Goal: Task Accomplishment & Management: Manage account settings

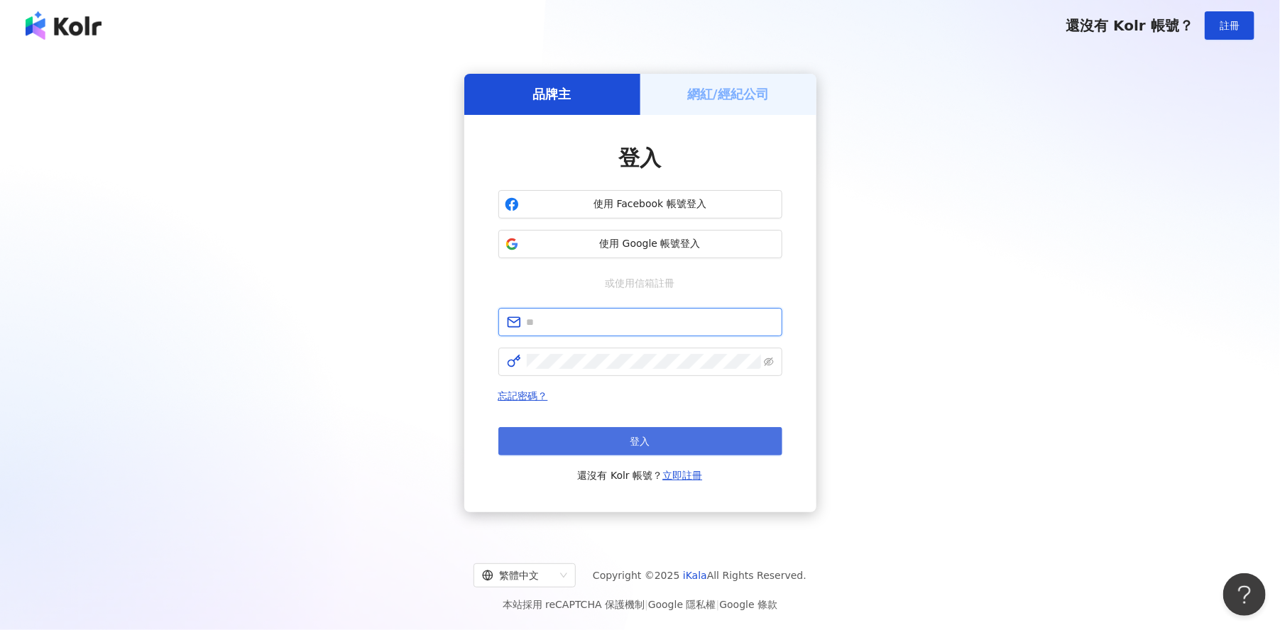
type input "**********"
click at [609, 440] on button "登入" at bounding box center [640, 441] width 284 height 28
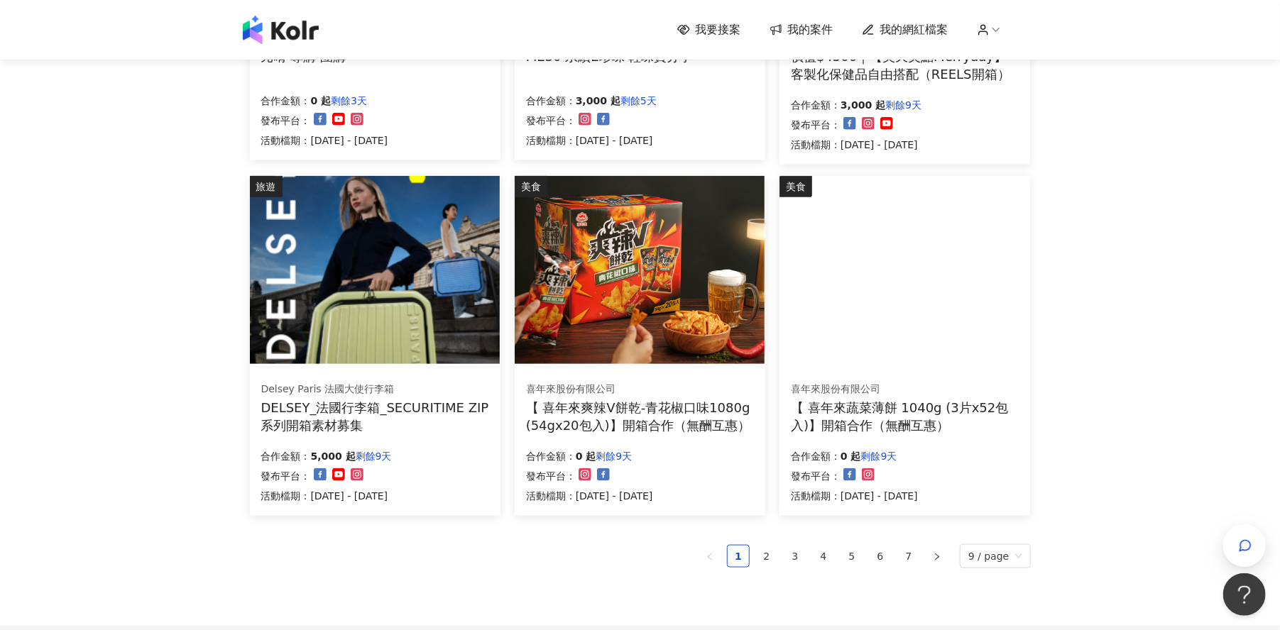
scroll to position [799, 0]
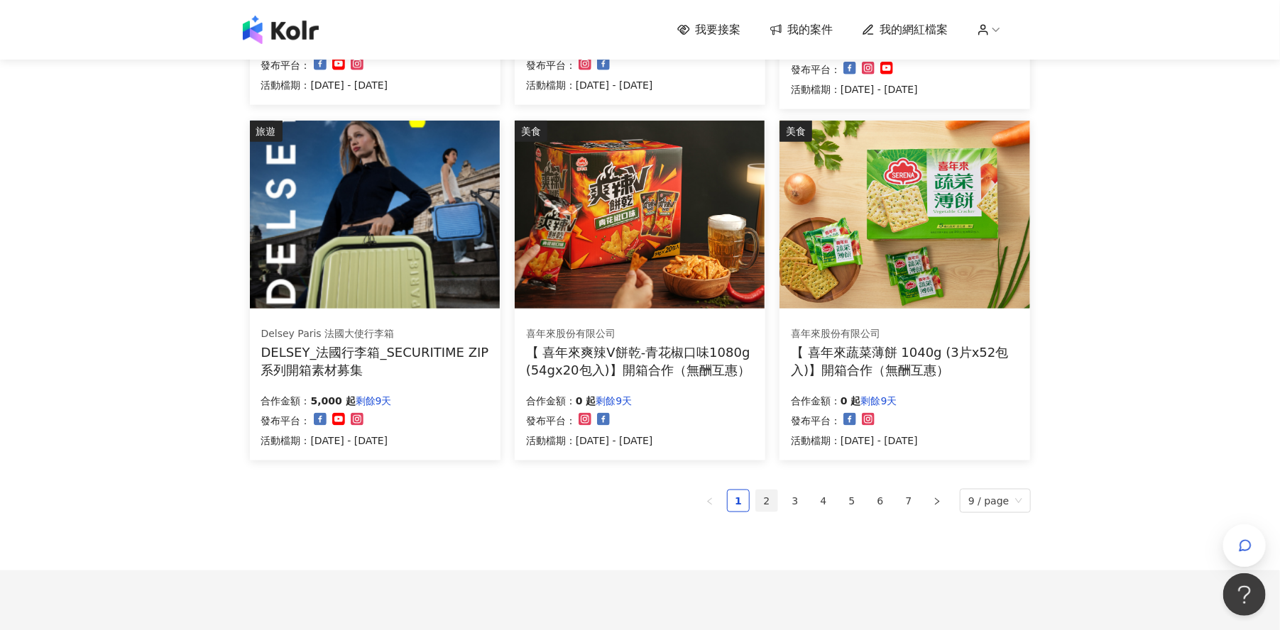
click at [770, 499] on link "2" at bounding box center [766, 501] width 21 height 21
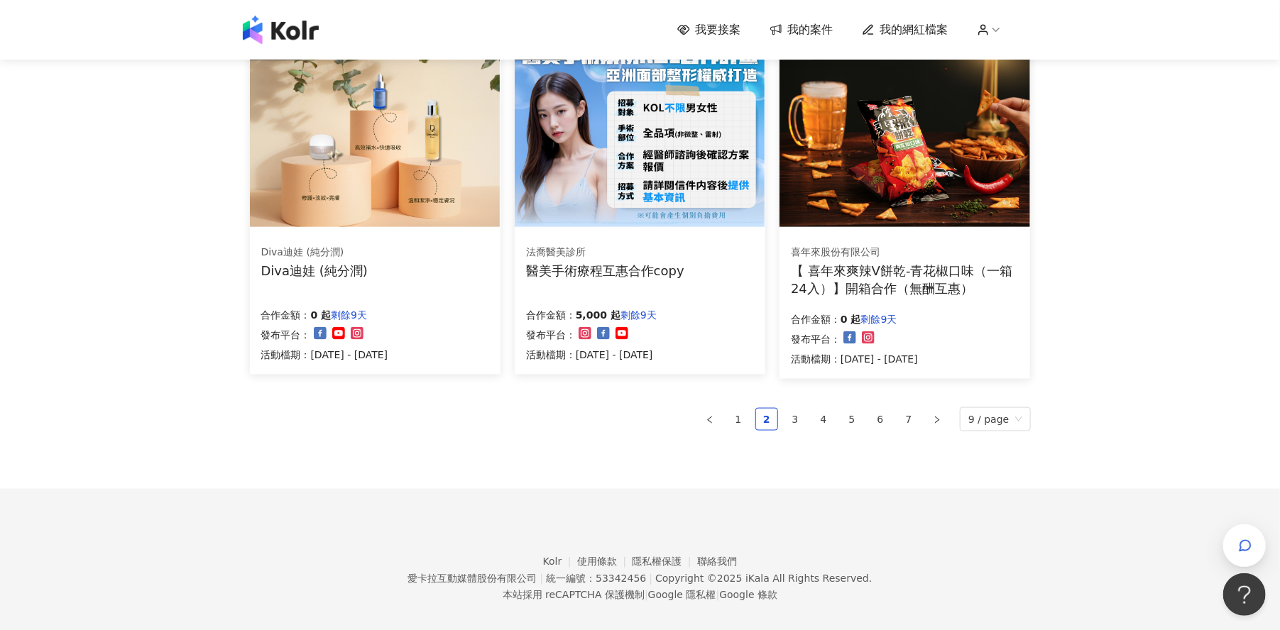
scroll to position [887, 0]
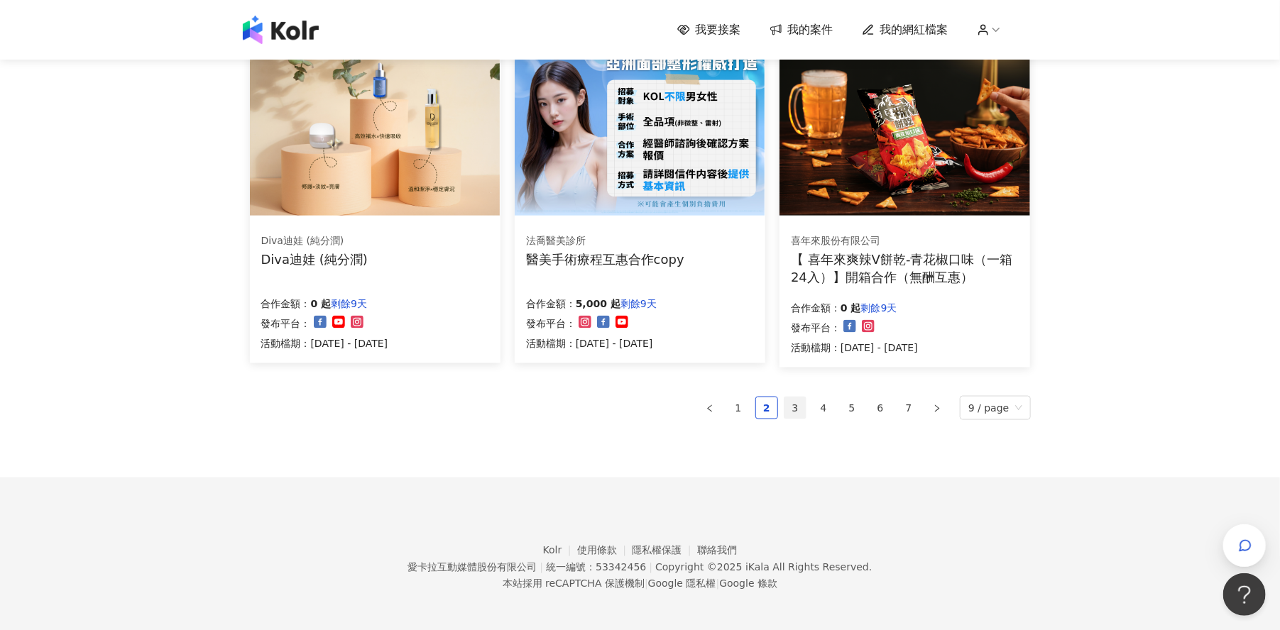
click at [804, 409] on link "3" at bounding box center [794, 408] width 21 height 21
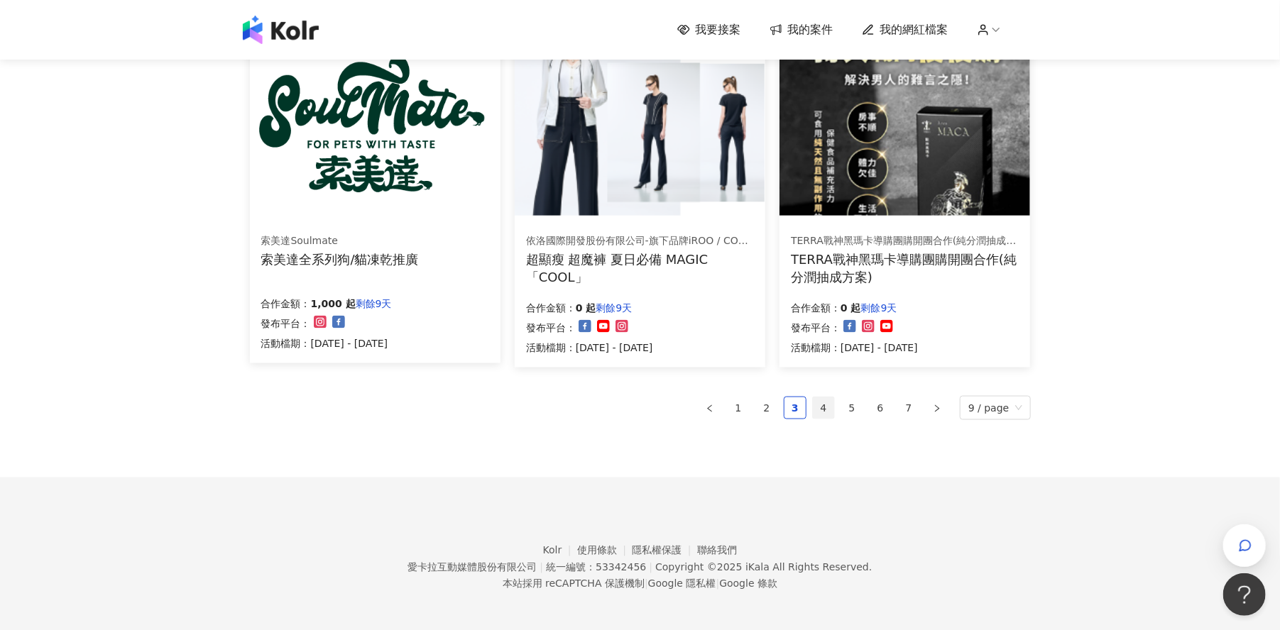
click at [831, 410] on link "4" at bounding box center [823, 408] width 21 height 21
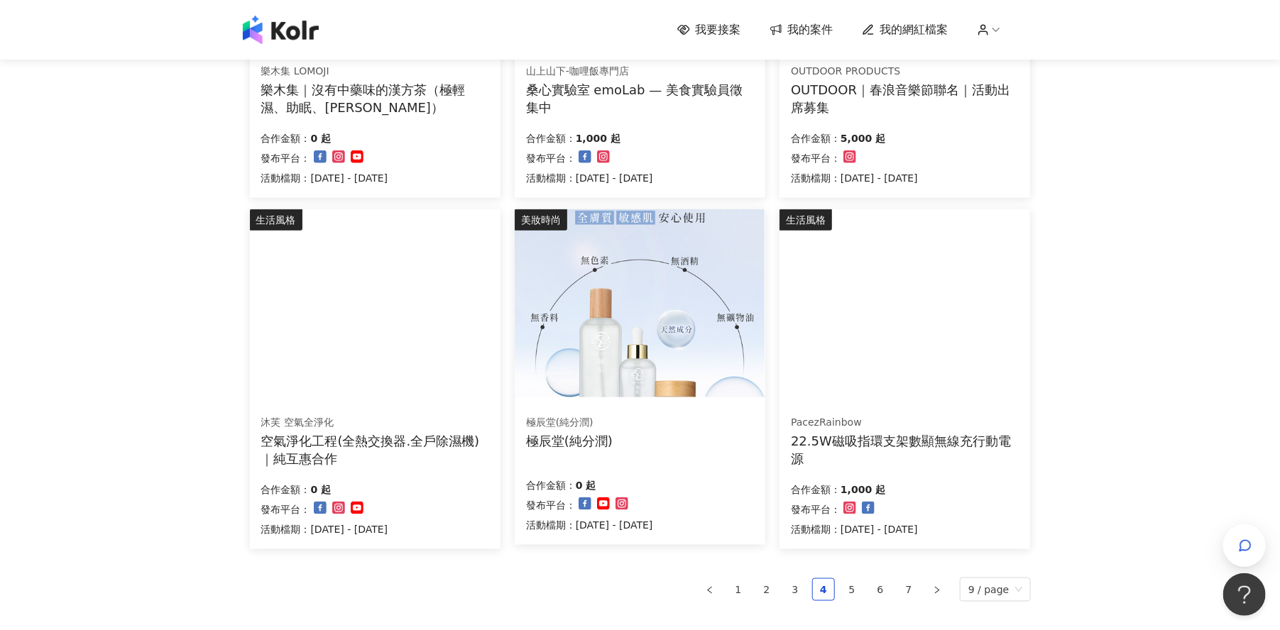
scroll to position [799, 0]
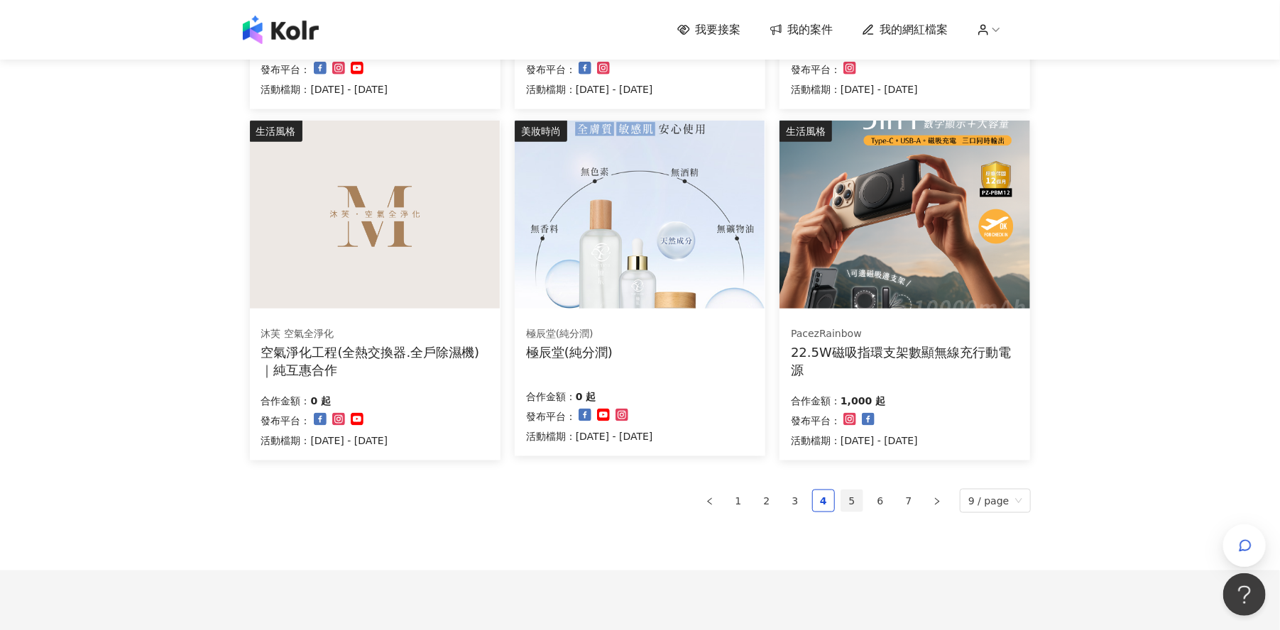
click at [858, 504] on link "5" at bounding box center [851, 501] width 21 height 21
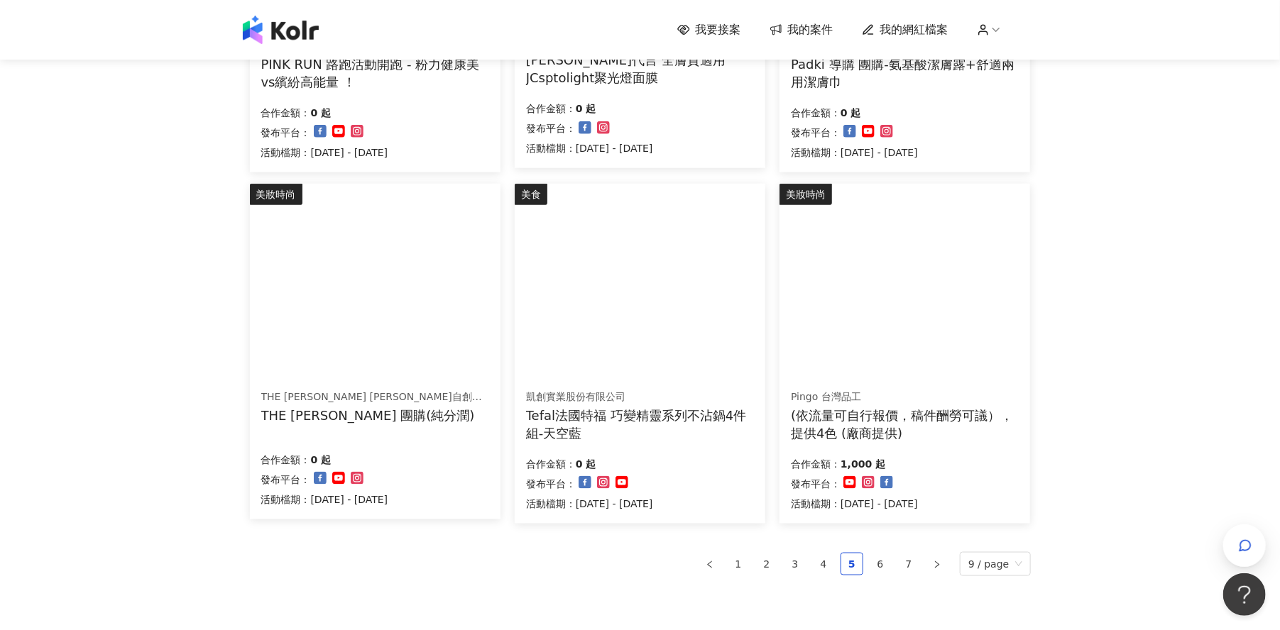
scroll to position [887, 0]
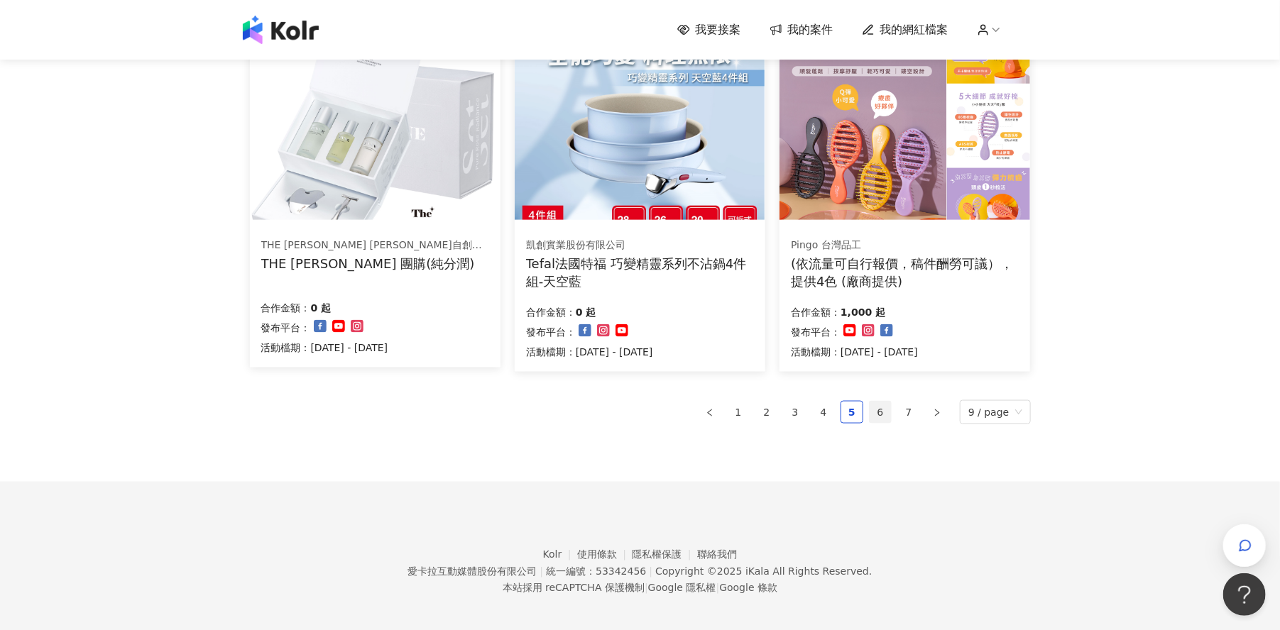
click at [890, 415] on link "6" at bounding box center [880, 412] width 21 height 21
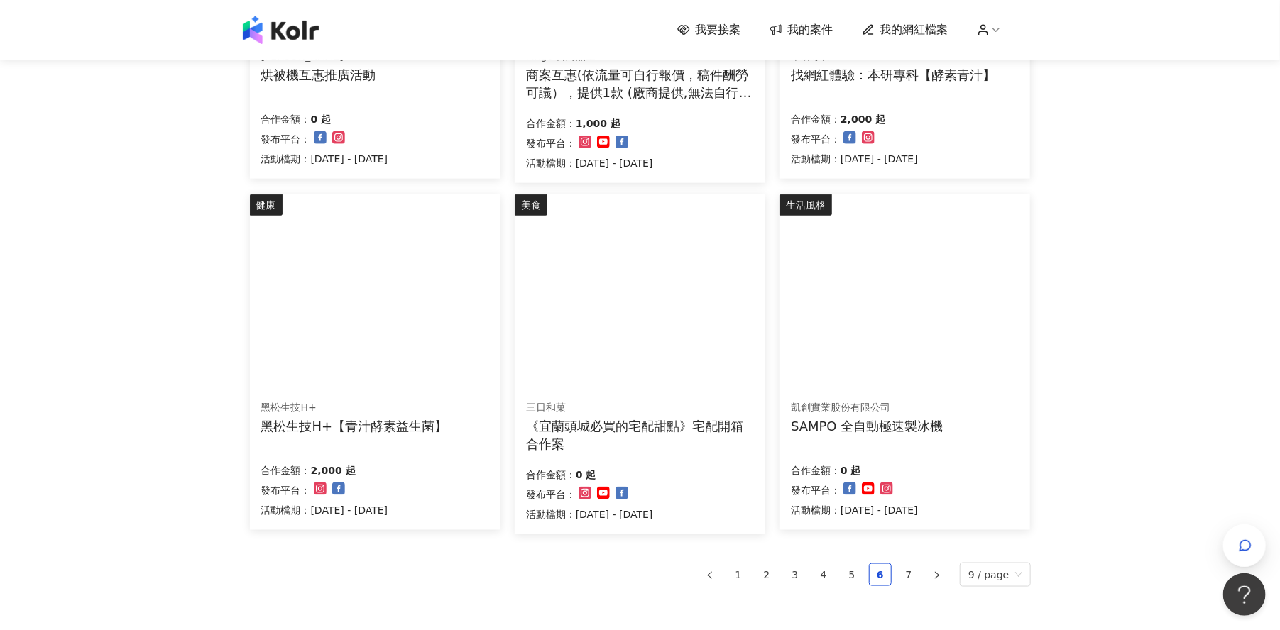
scroll to position [799, 0]
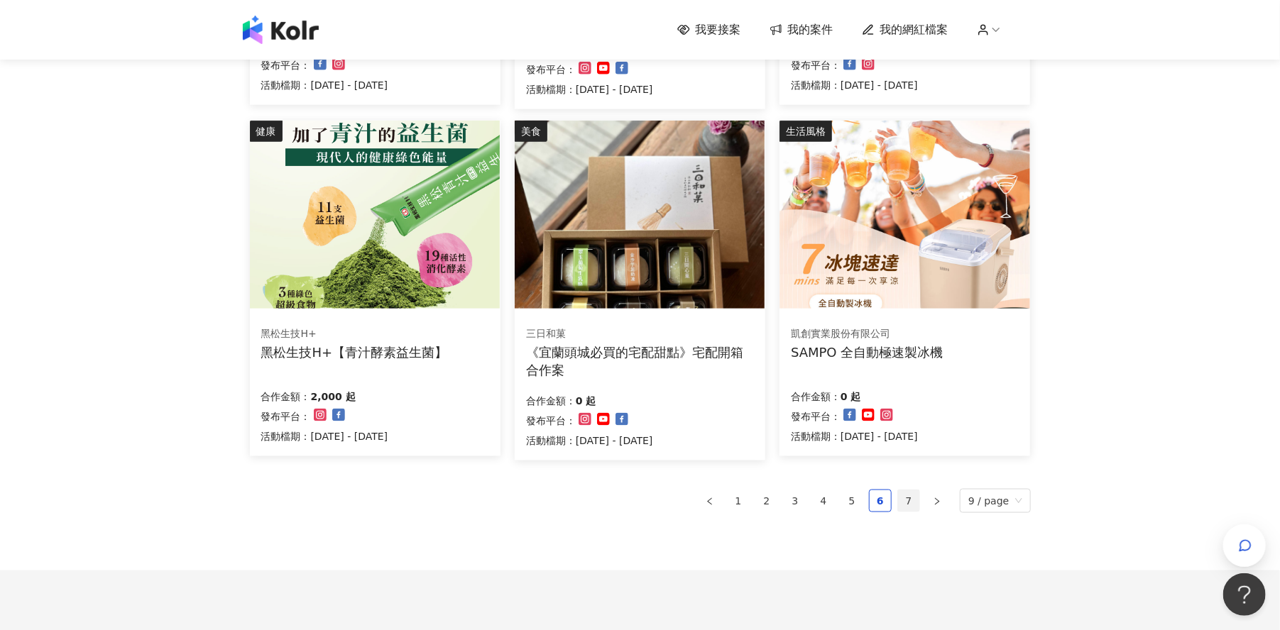
click at [917, 501] on link "7" at bounding box center [908, 501] width 21 height 21
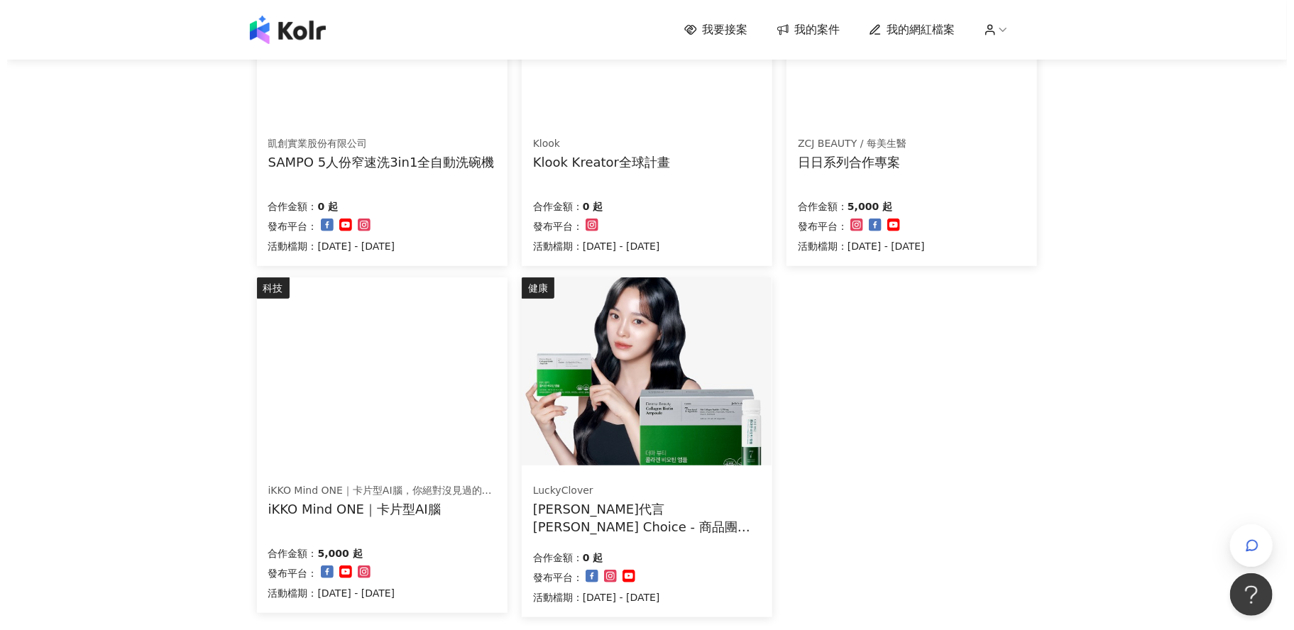
scroll to position [540, 0]
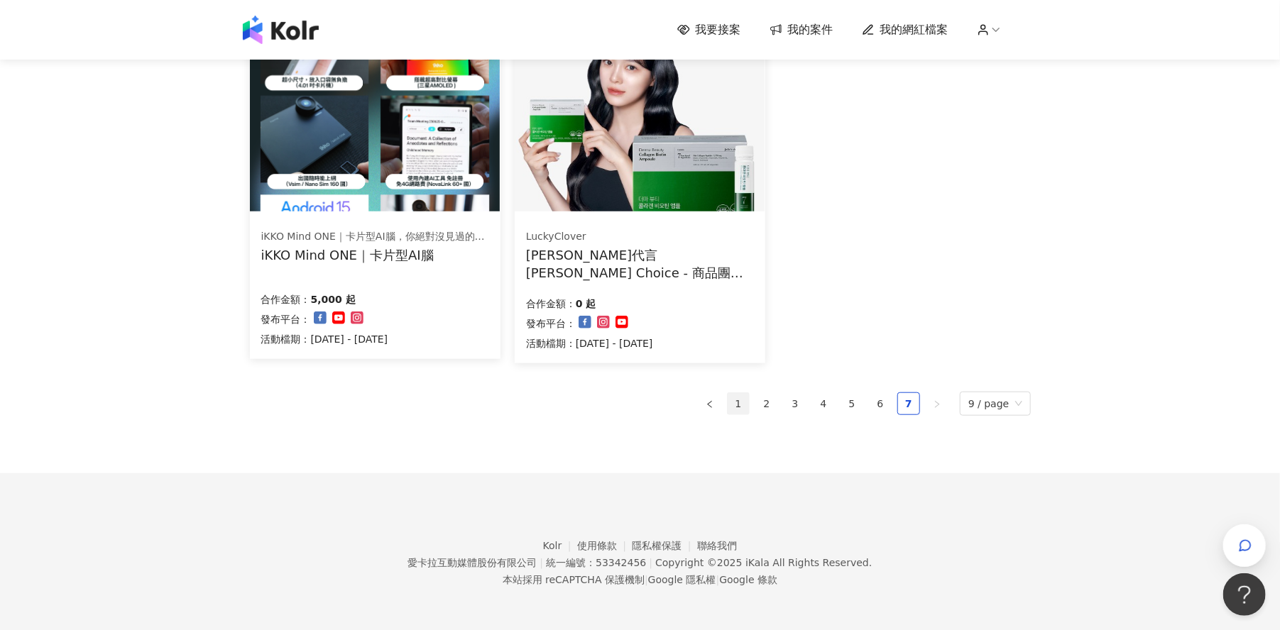
click at [743, 410] on link "1" at bounding box center [738, 403] width 21 height 21
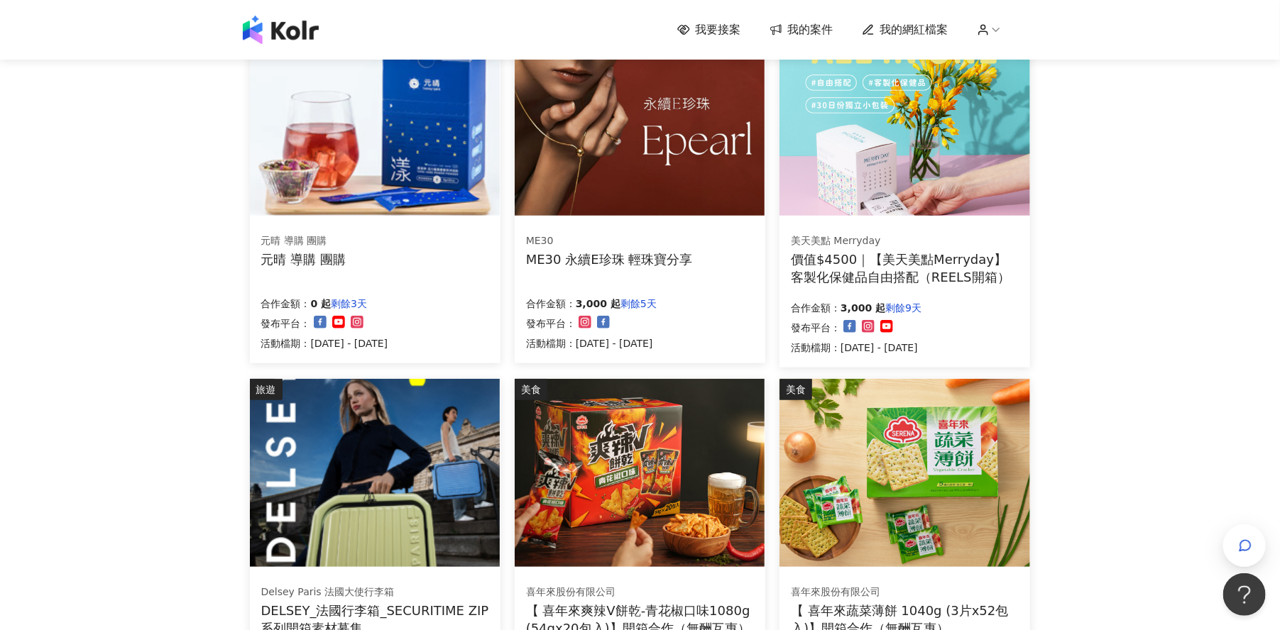
click at [624, 237] on div "ME30" at bounding box center [609, 241] width 167 height 14
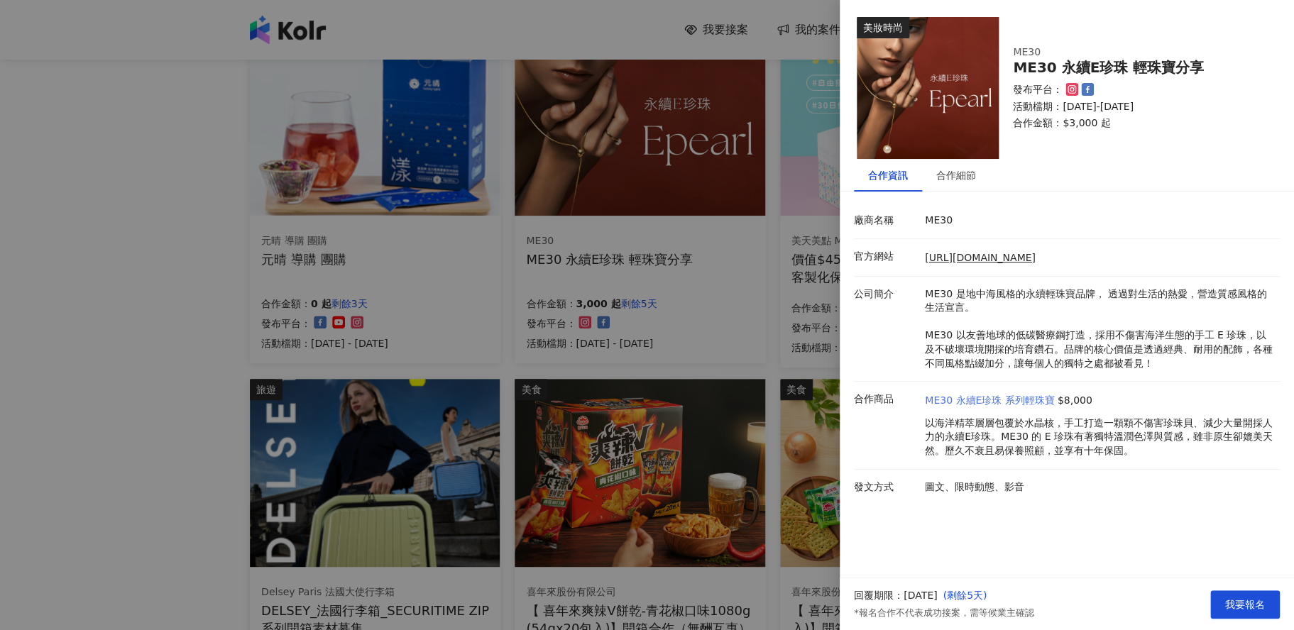
click at [1000, 400] on link "ME30 永續E珍珠 系列輕珠寶" at bounding box center [990, 401] width 130 height 14
click at [944, 180] on div "合作細節" at bounding box center [956, 176] width 40 height 16
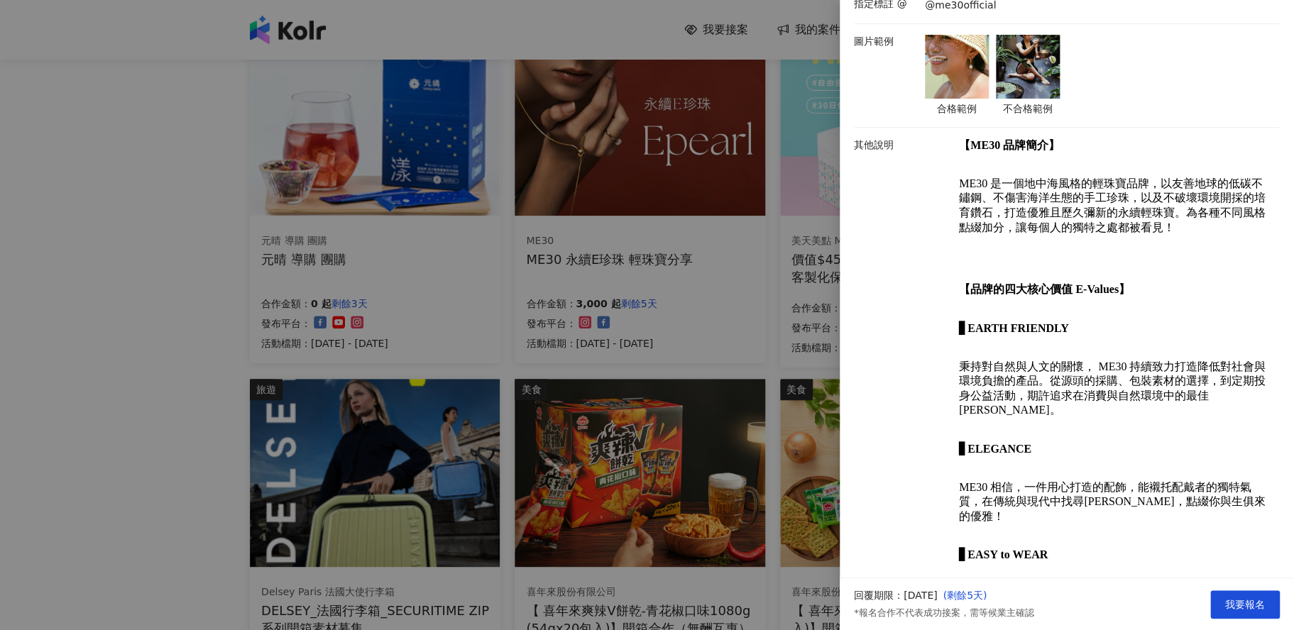
scroll to position [0, 0]
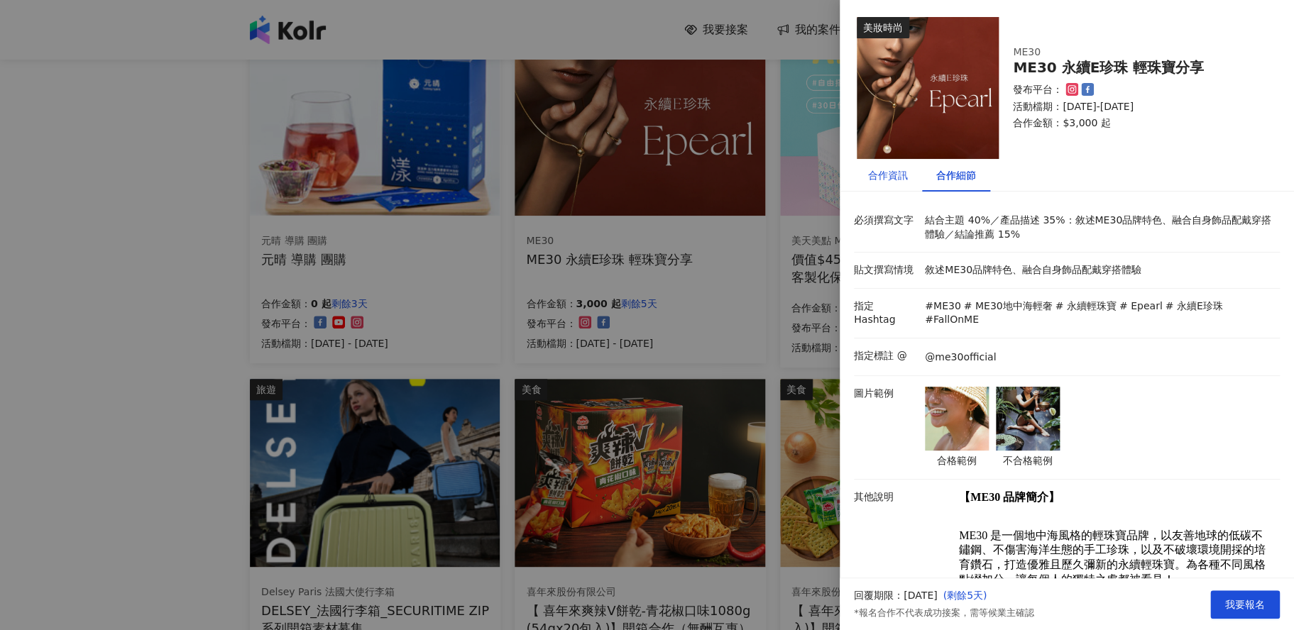
click at [897, 171] on div "合作資訊" at bounding box center [888, 176] width 40 height 16
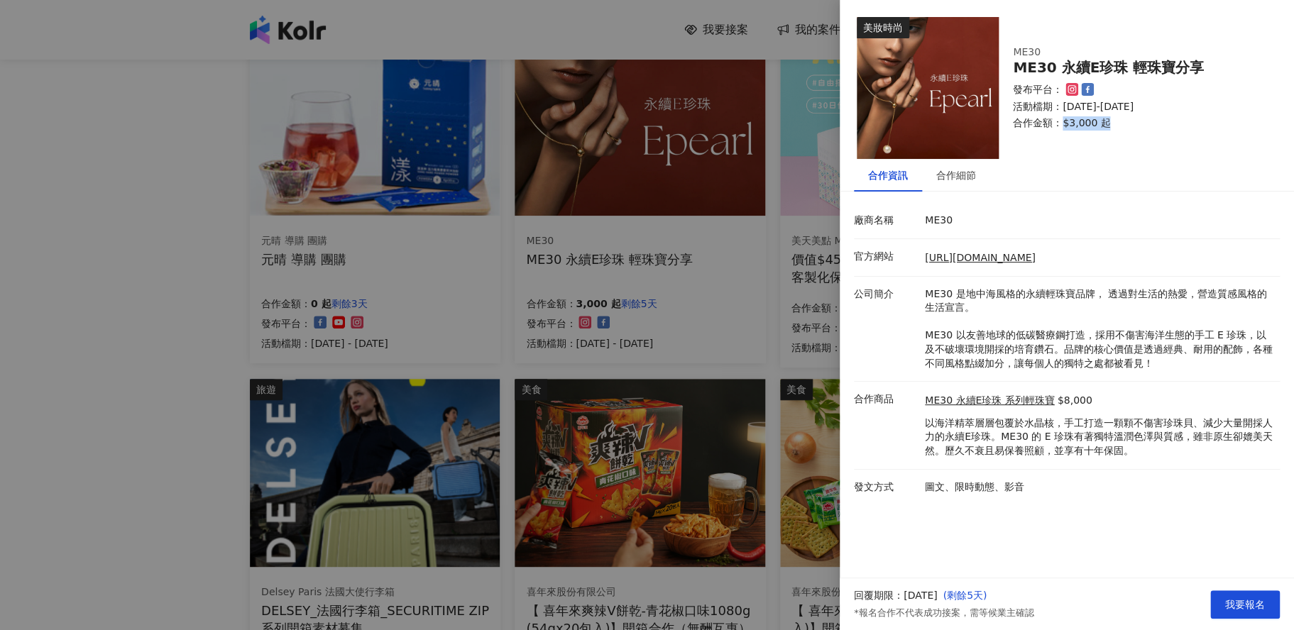
drag, startPoint x: 1063, startPoint y: 123, endPoint x: 1106, endPoint y: 129, distance: 43.8
click at [1106, 129] on p "合作金額： $3,000 起" at bounding box center [1138, 123] width 250 height 14
drag, startPoint x: 1106, startPoint y: 129, endPoint x: 1088, endPoint y: 149, distance: 26.6
click at [1088, 149] on div "美妝時尚 ME30 ME30 永續E珍珠 輕珠寶分享 發布平台： 活動檔期：[DATE]-[DATE] 合作金額： $3,000 起" at bounding box center [1067, 79] width 454 height 159
click at [956, 185] on div "合作細節" at bounding box center [956, 175] width 68 height 33
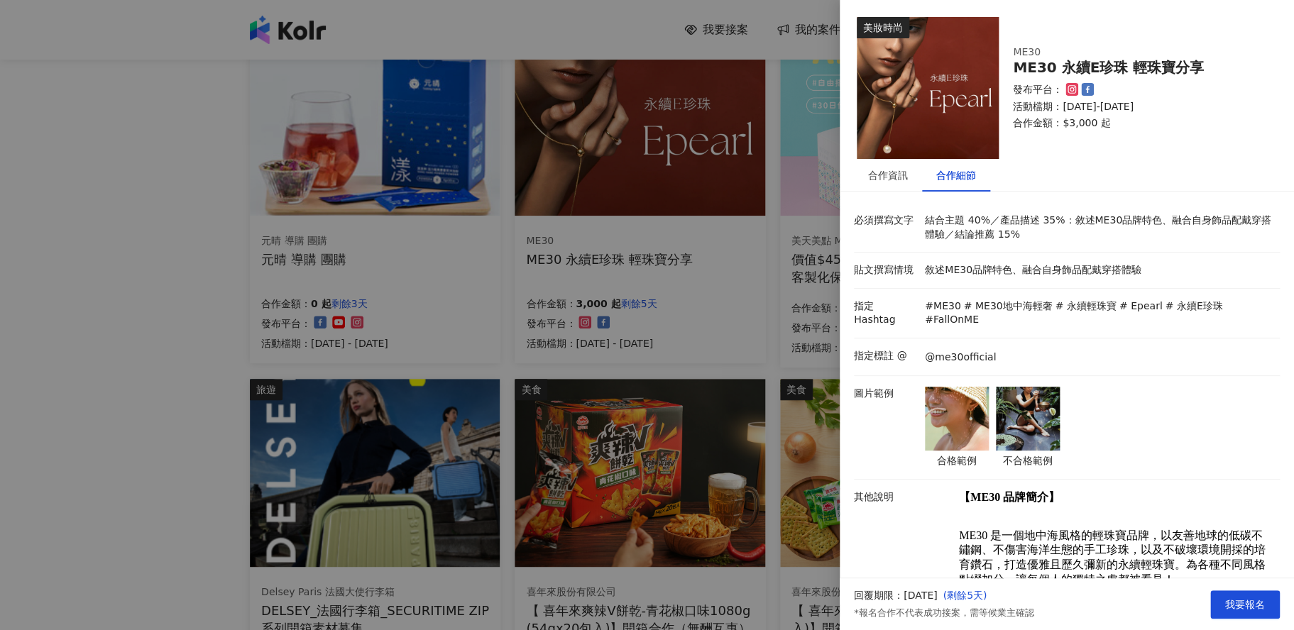
click at [116, 240] on div at bounding box center [647, 315] width 1294 height 630
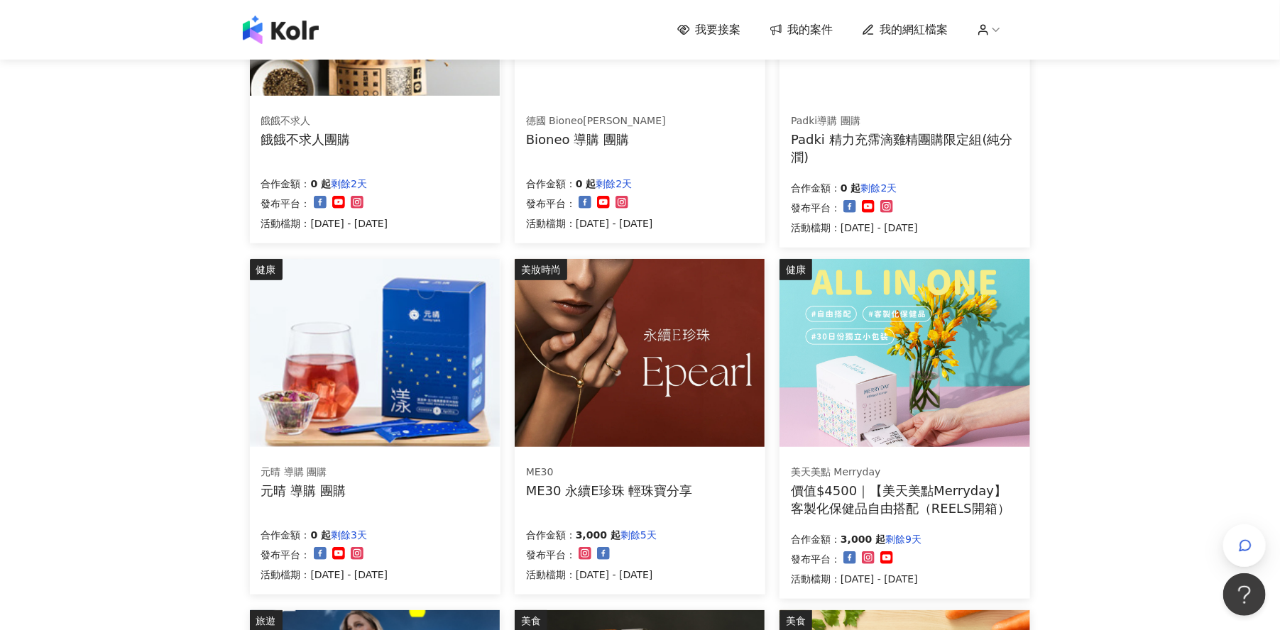
scroll to position [185, 0]
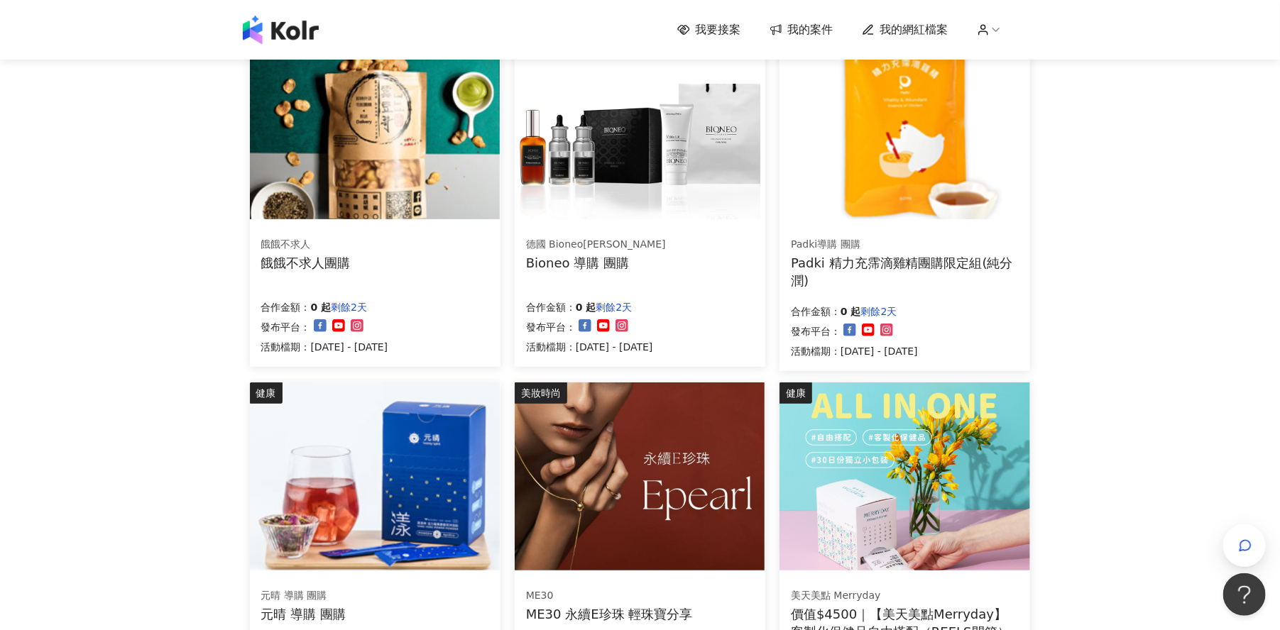
click at [914, 26] on span "我的網紅檔案" at bounding box center [914, 30] width 68 height 16
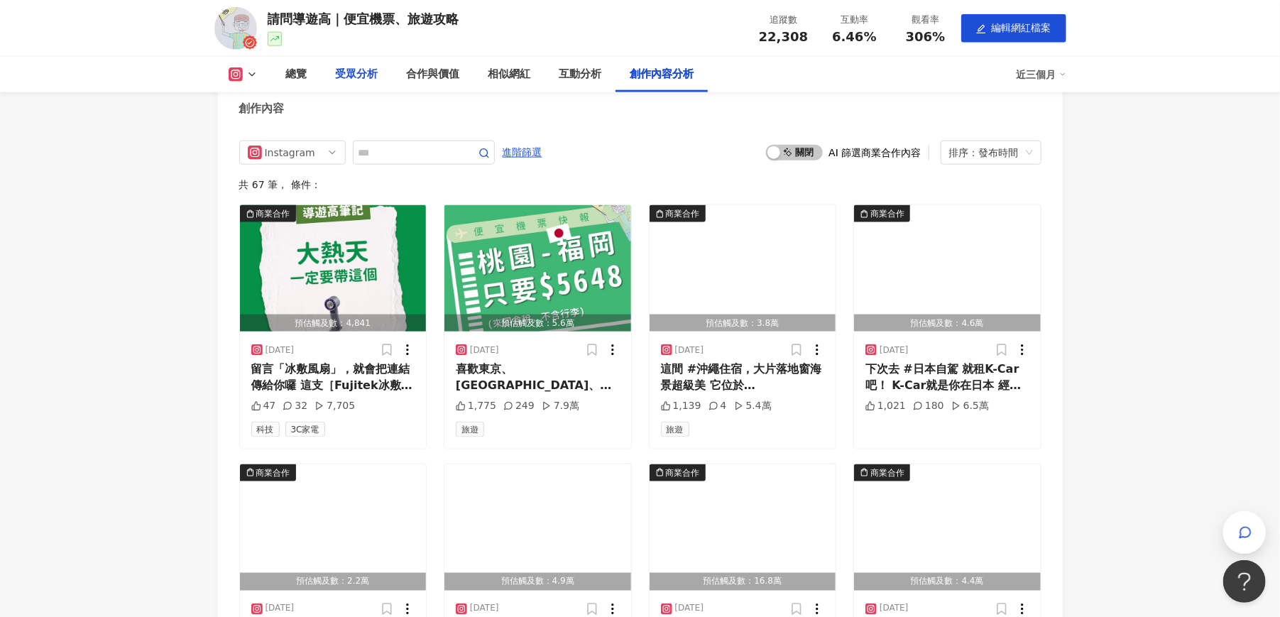
scroll to position [3550, 0]
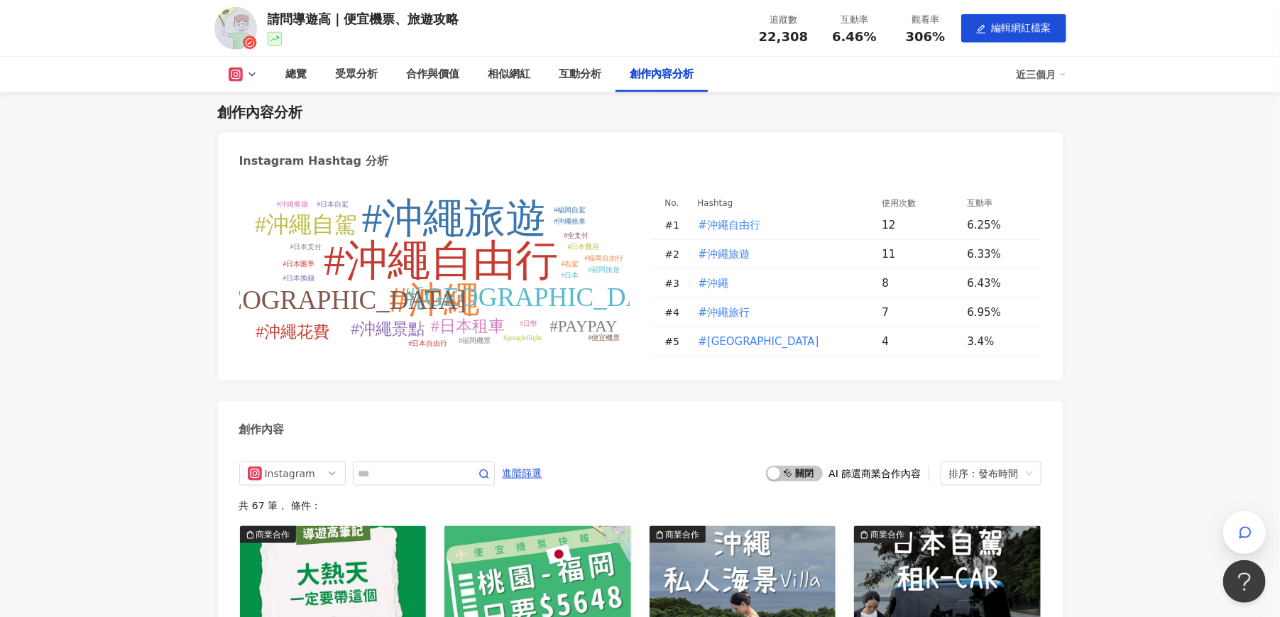
click at [250, 70] on icon at bounding box center [251, 74] width 11 height 11
click at [251, 128] on button "YouTube" at bounding box center [265, 134] width 85 height 20
